Goal: Check status: Check status

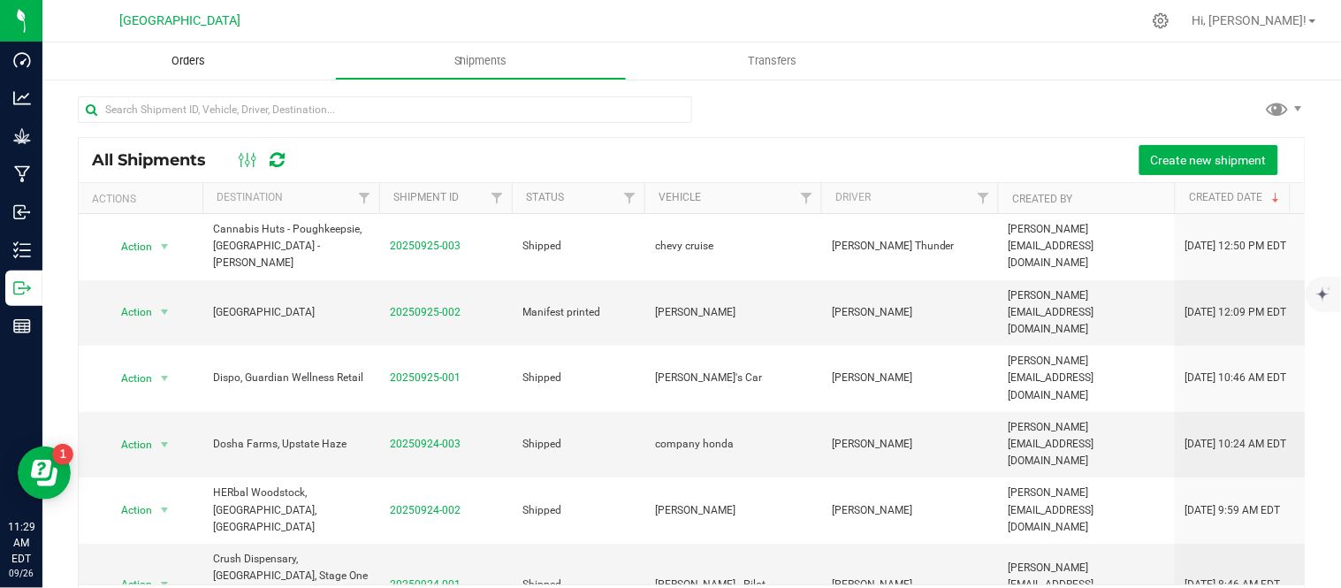
click at [196, 62] on span "Orders" at bounding box center [188, 61] width 81 height 16
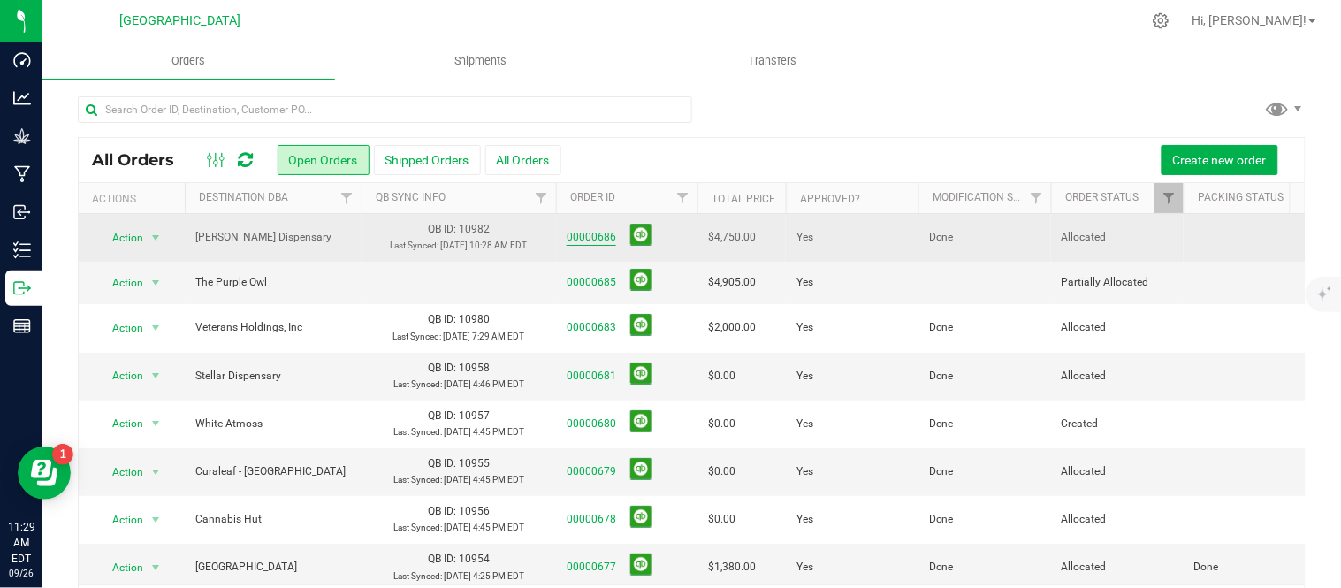
click at [589, 246] on link "00000686" at bounding box center [592, 237] width 50 height 17
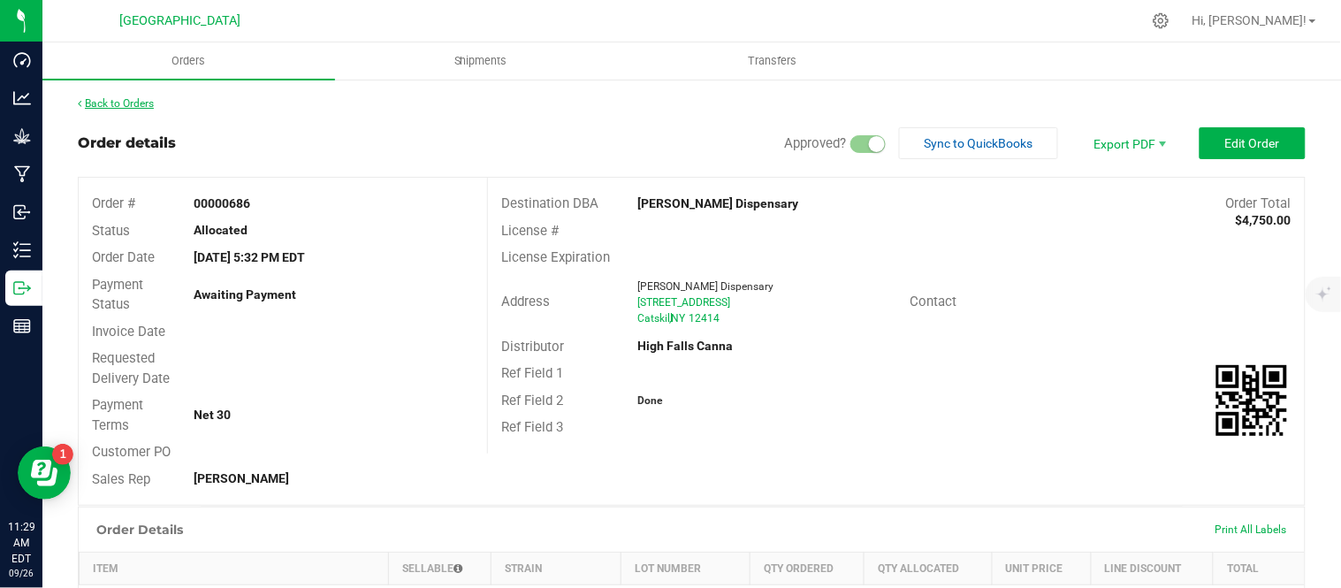
click at [125, 101] on link "Back to Orders" at bounding box center [116, 103] width 76 height 12
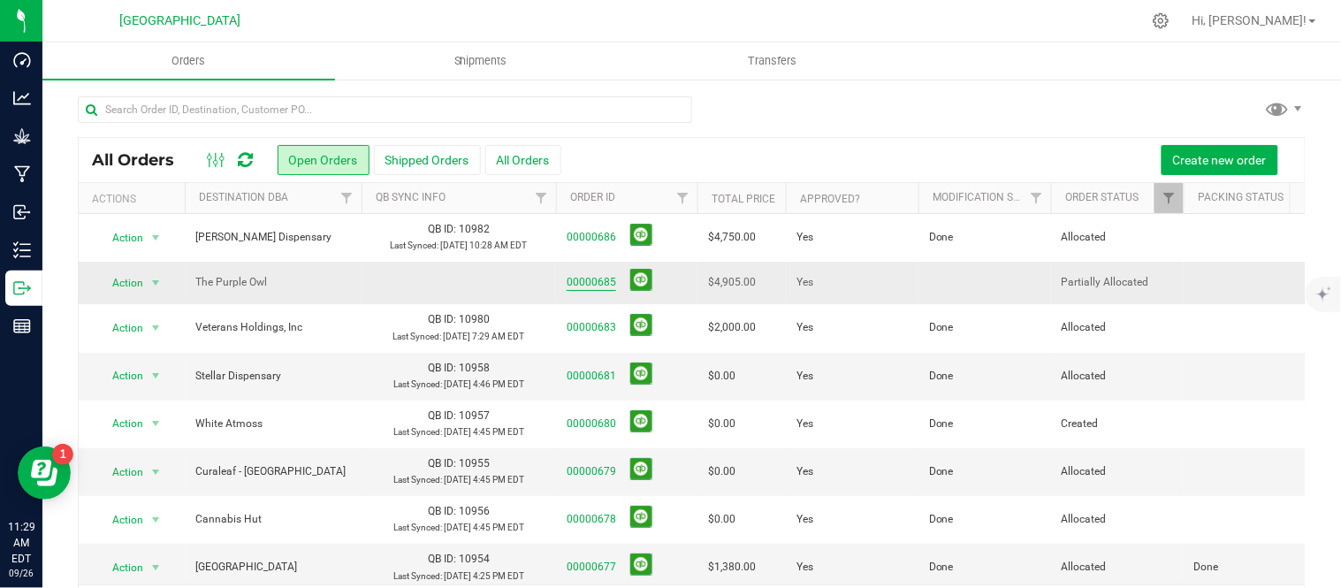
click at [602, 291] on link "00000685" at bounding box center [592, 282] width 50 height 17
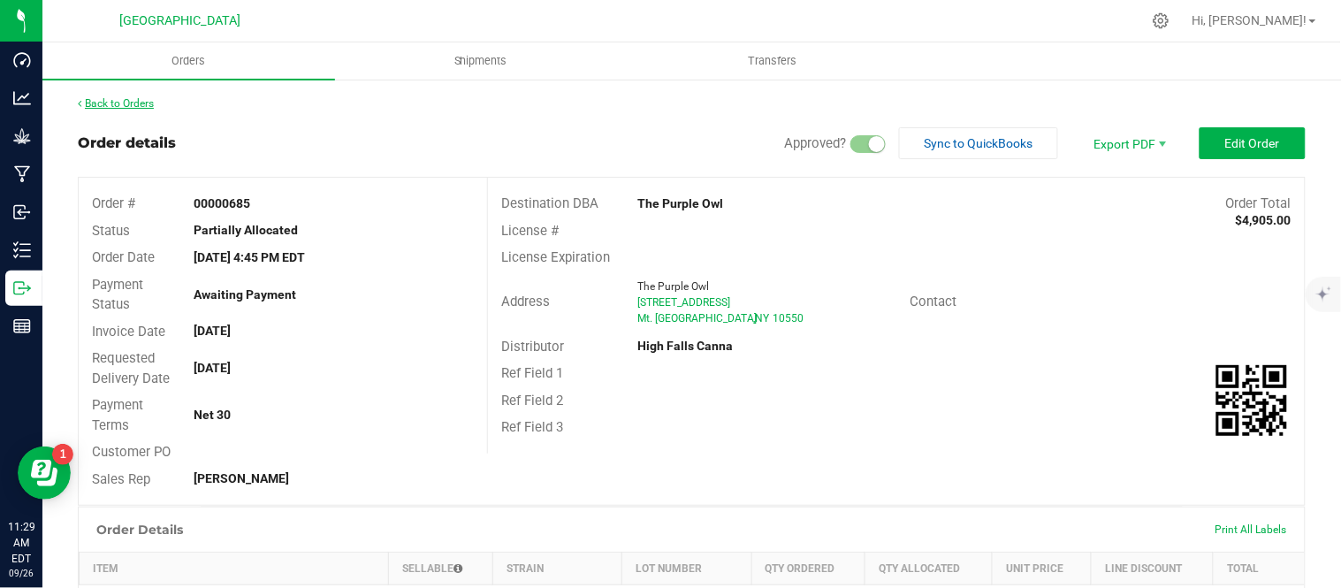
click at [116, 102] on link "Back to Orders" at bounding box center [116, 103] width 76 height 12
